Goal: Task Accomplishment & Management: Manage account settings

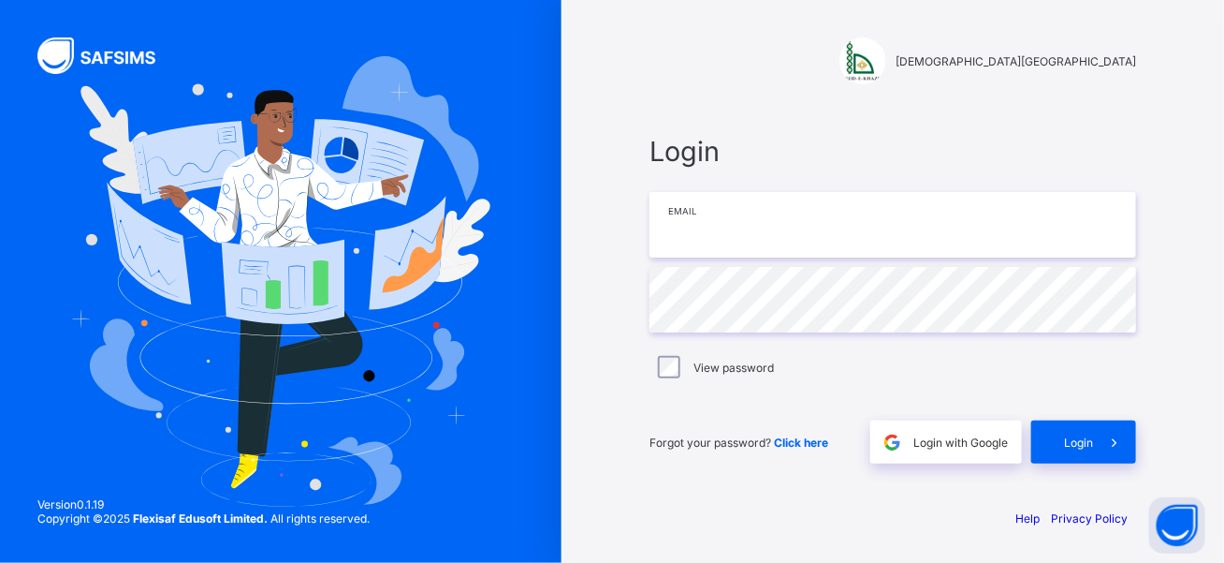
drag, startPoint x: 0, startPoint y: 0, endPoint x: 790, endPoint y: 235, distance: 824.2
click at [790, 235] on input "email" at bounding box center [893, 225] width 487 height 66
type input "**********"
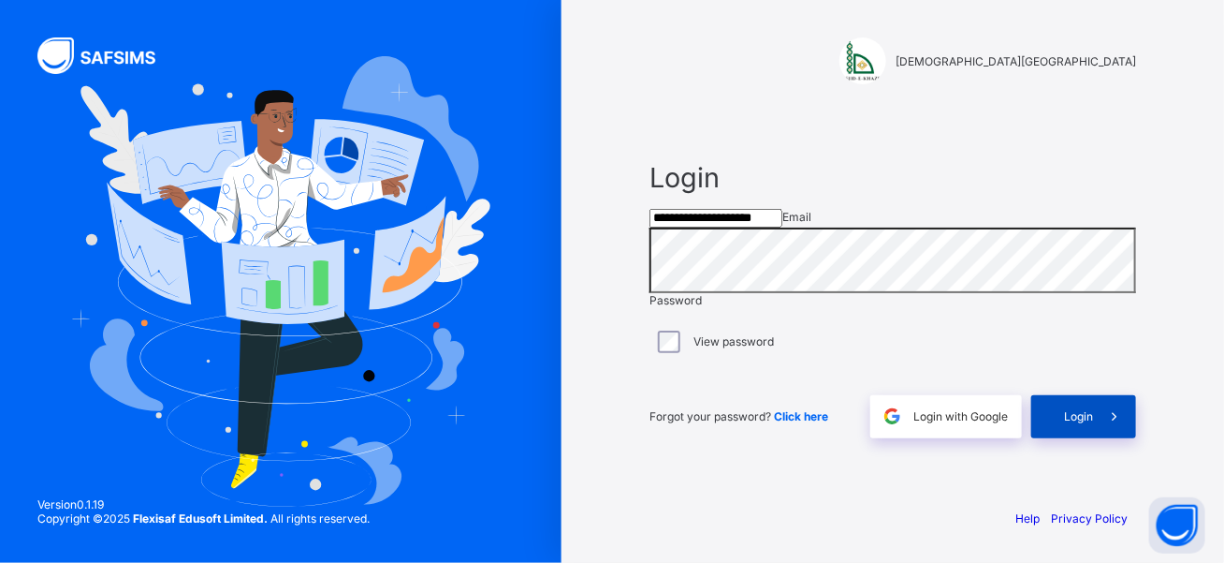
click at [1056, 438] on div "Login" at bounding box center [1083, 416] width 105 height 43
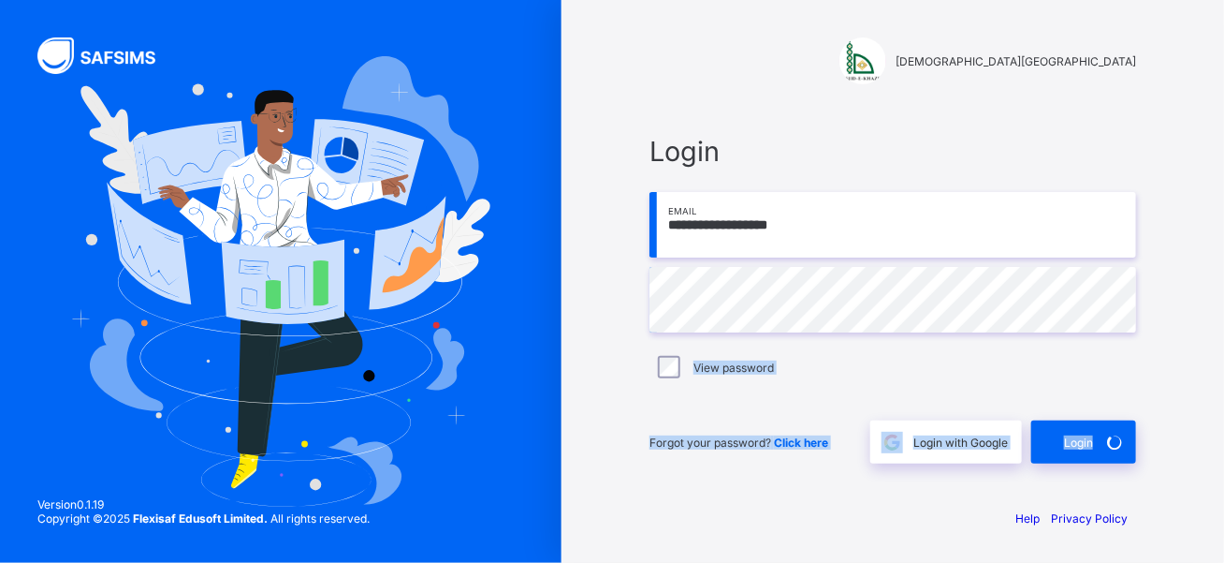
drag, startPoint x: 0, startPoint y: 0, endPoint x: 642, endPoint y: 335, distance: 724.3
click at [642, 335] on div "**********" at bounding box center [893, 299] width 524 height 387
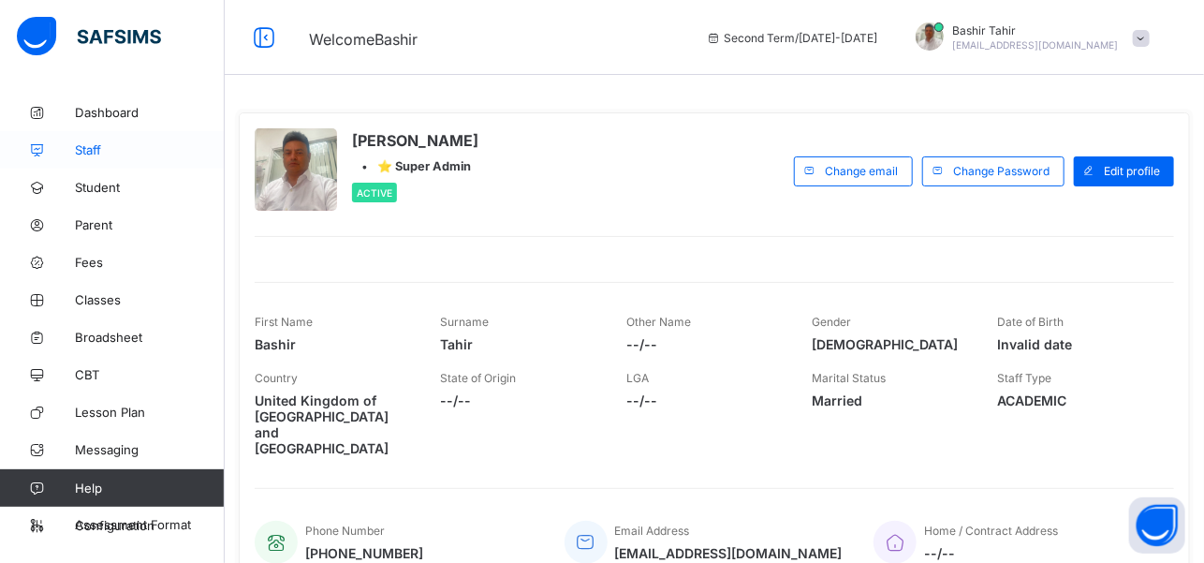
click at [89, 154] on span "Staff" at bounding box center [150, 149] width 150 height 15
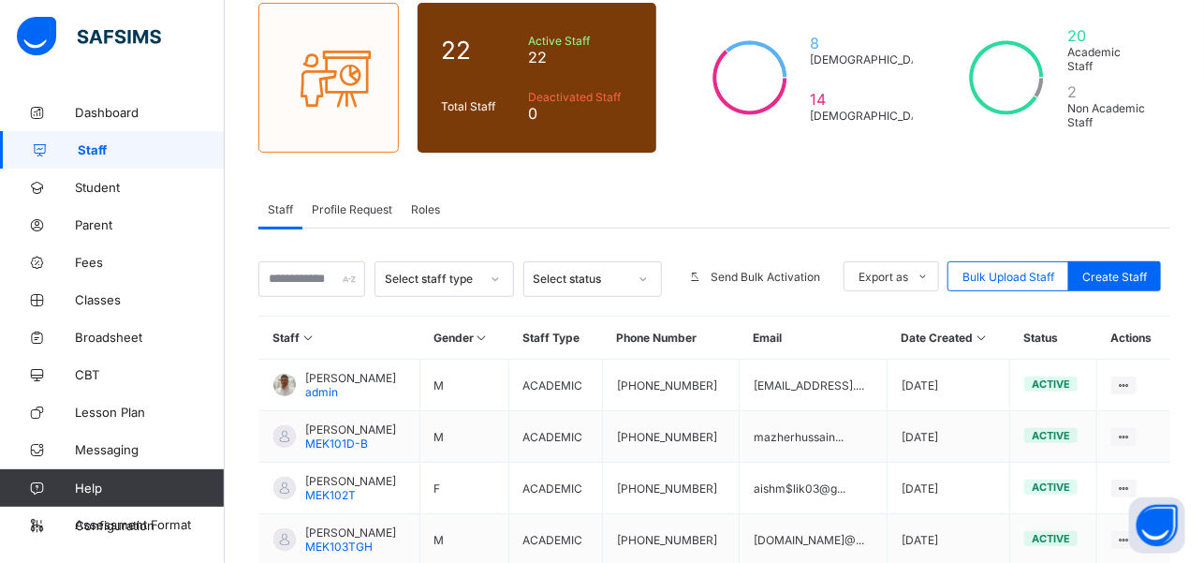
scroll to position [210, 0]
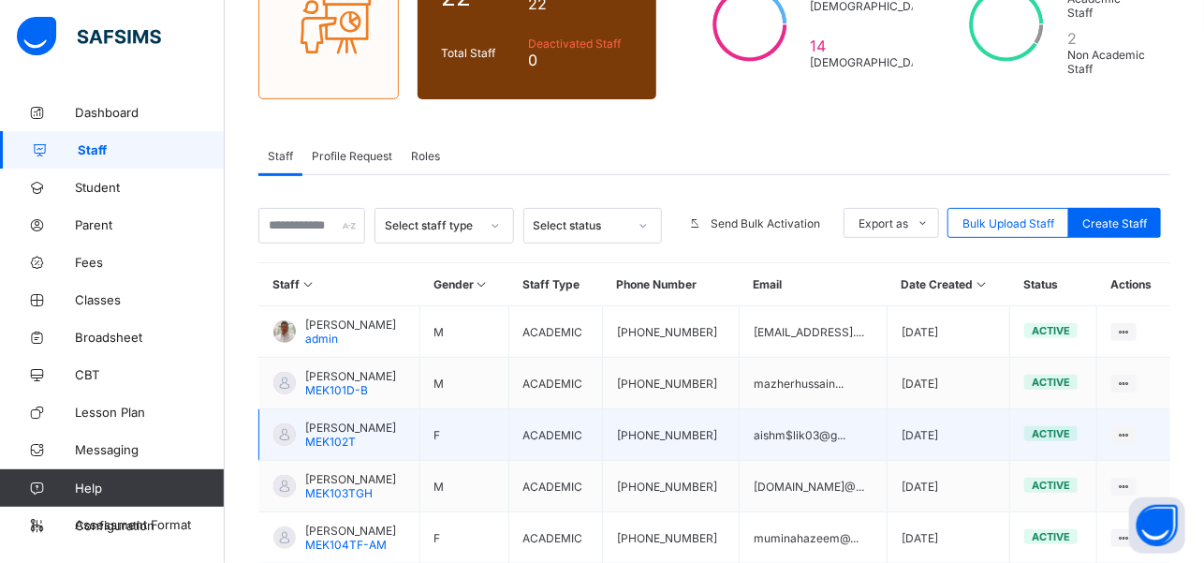
click at [348, 434] on span "MEK102T" at bounding box center [330, 441] width 51 height 14
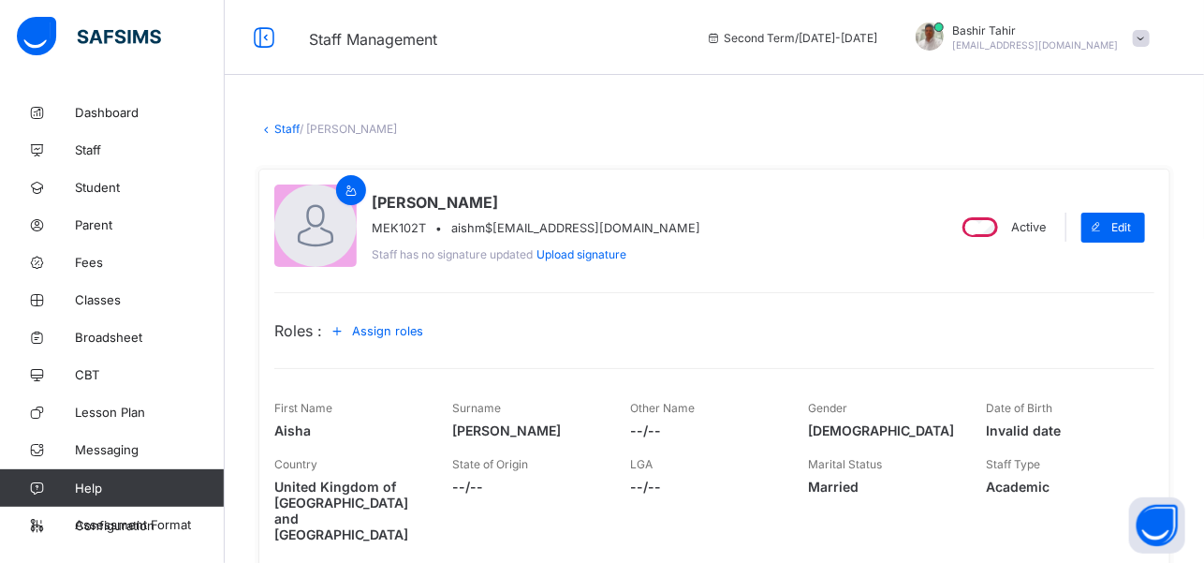
click at [395, 330] on span "Assign roles" at bounding box center [387, 331] width 71 height 14
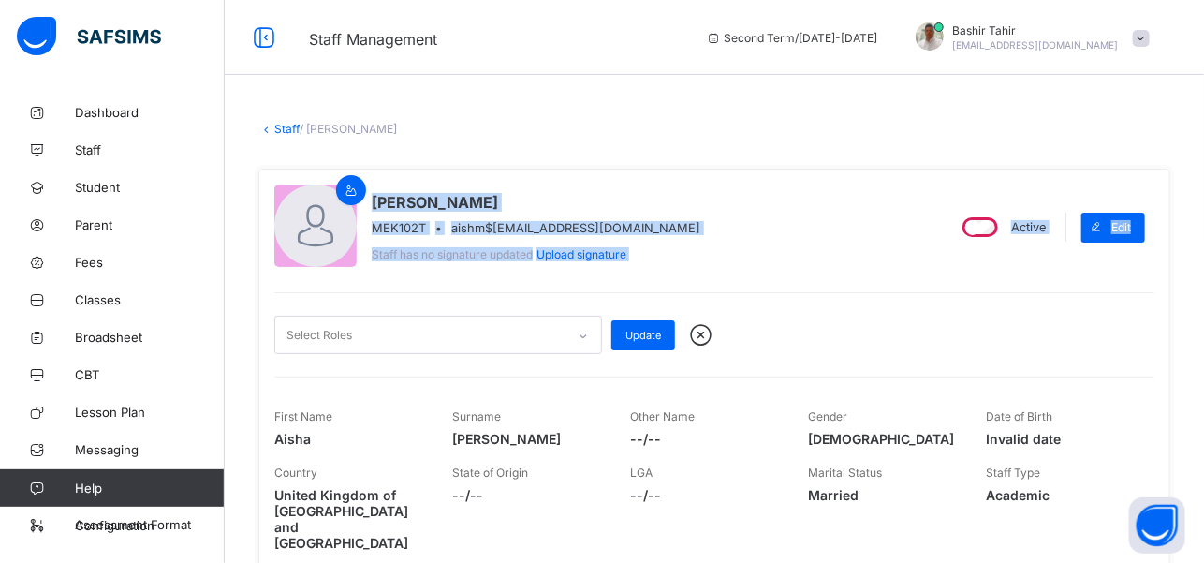
drag, startPoint x: 1198, startPoint y: 113, endPoint x: 1191, endPoint y: 165, distance: 52.0
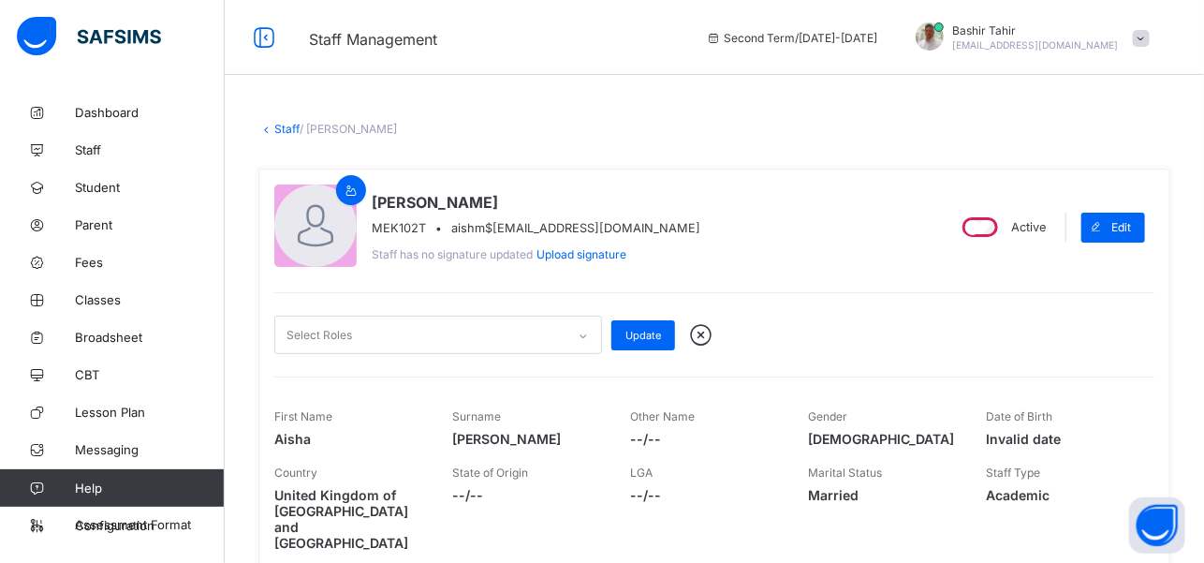
click at [1073, 306] on div "Select Roles Update" at bounding box center [714, 323] width 880 height 62
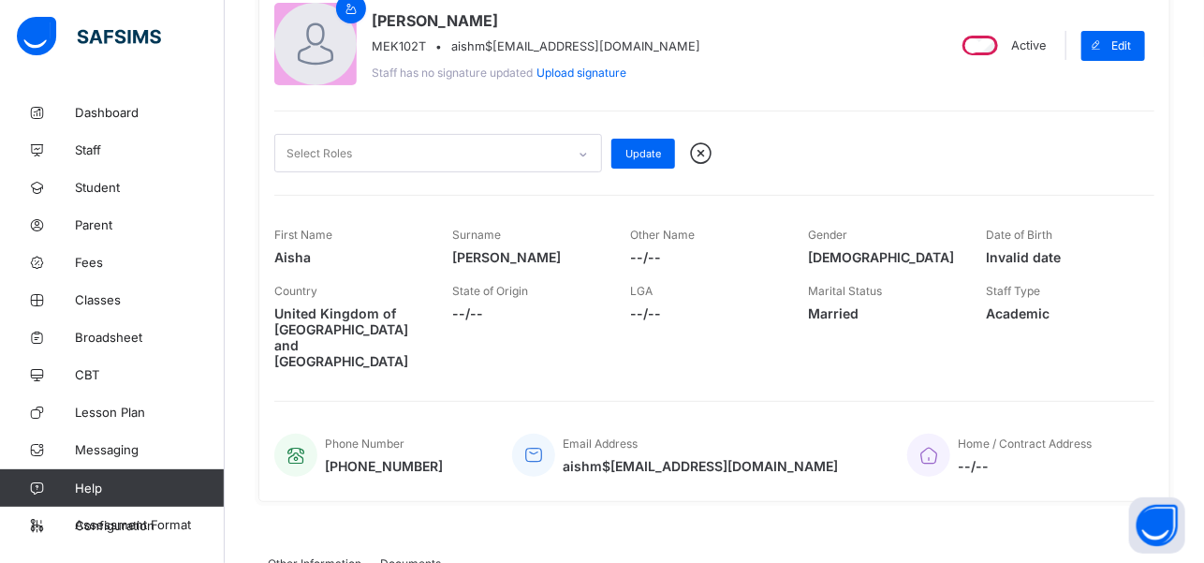
scroll to position [185, 0]
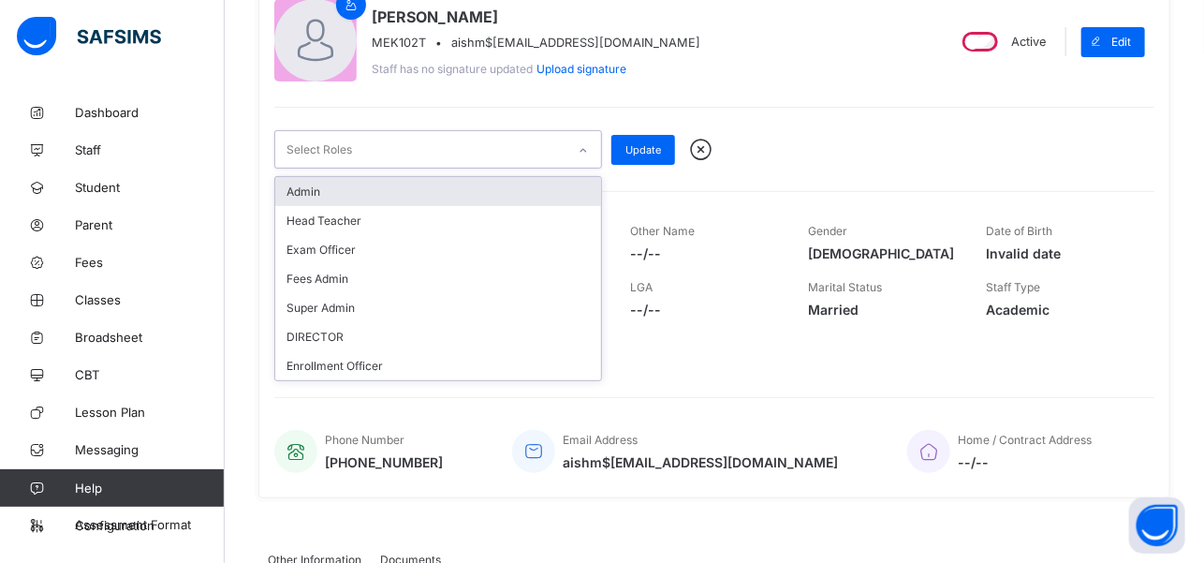
click at [584, 154] on icon at bounding box center [582, 150] width 11 height 19
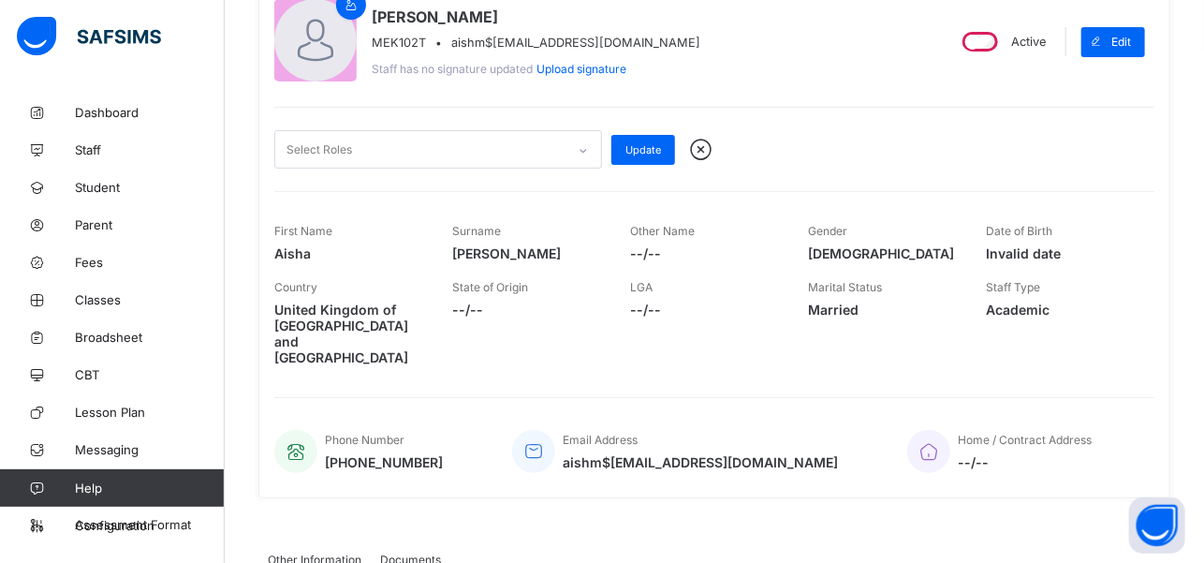
drag, startPoint x: 808, startPoint y: 86, endPoint x: 723, endPoint y: 92, distance: 85.4
click at [723, 92] on div "[PERSON_NAME] MEK102T • aishm$[EMAIL_ADDRESS][DOMAIN_NAME] Staff has no signatu…" at bounding box center [714, 240] width 912 height 515
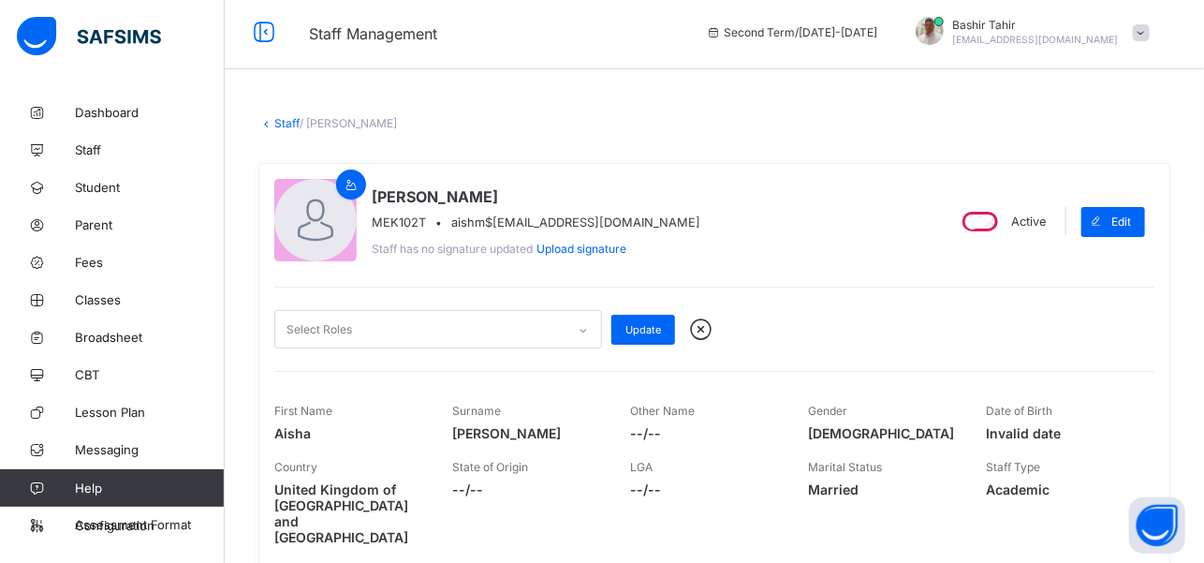
scroll to position [0, 0]
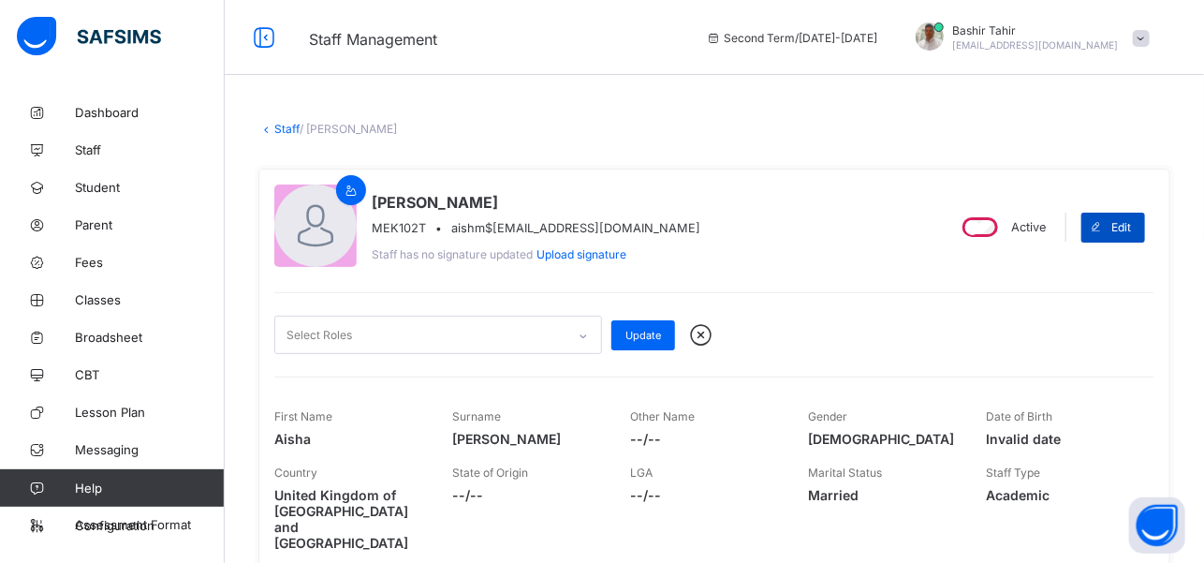
click at [1131, 229] on span "Edit" at bounding box center [1121, 227] width 20 height 14
select select "**"
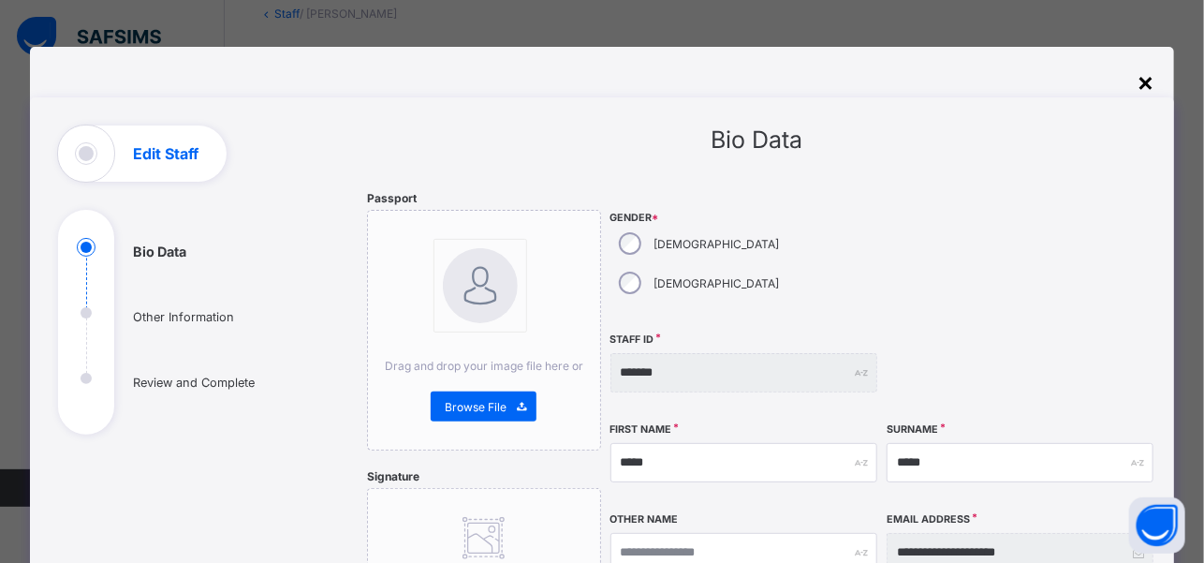
click at [1148, 82] on div "×" at bounding box center [1146, 82] width 18 height 32
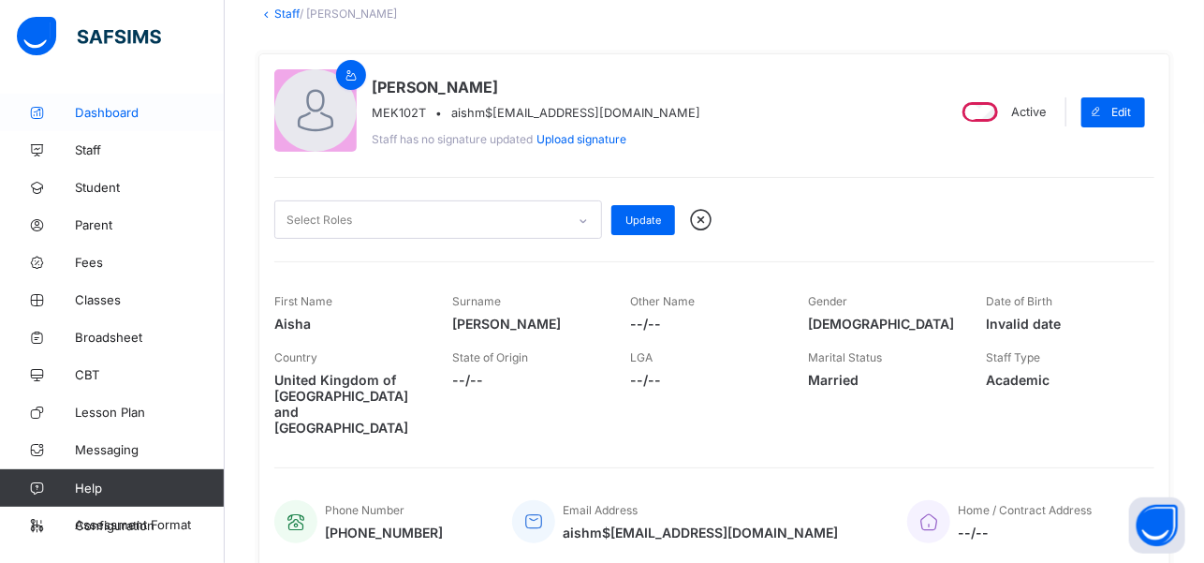
click at [120, 118] on span "Dashboard" at bounding box center [150, 112] width 150 height 15
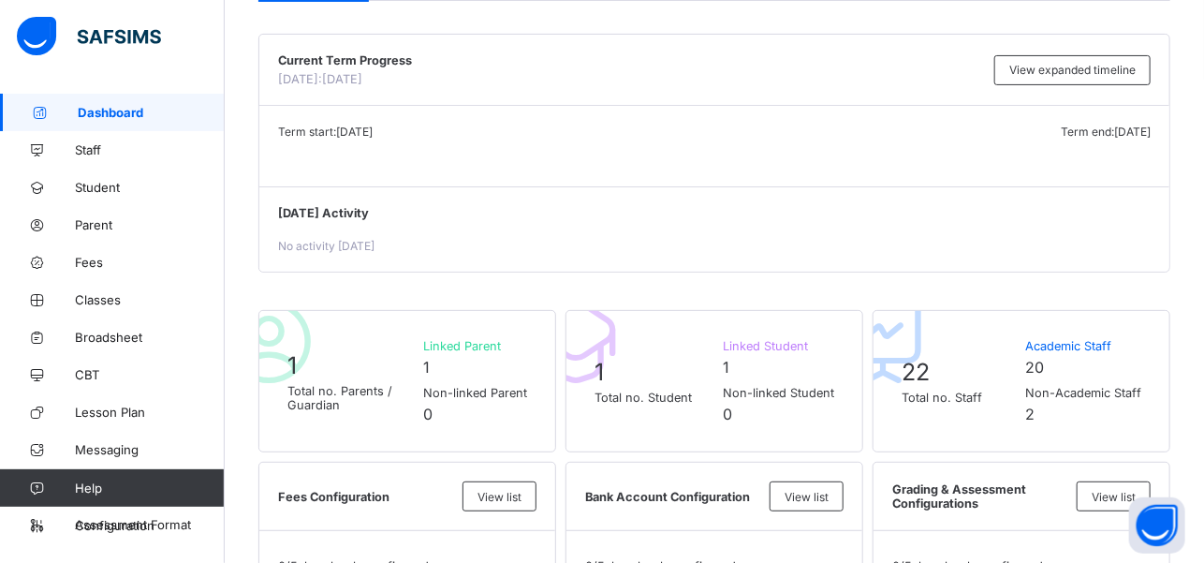
scroll to position [164, 0]
